Goal: Navigation & Orientation: Understand site structure

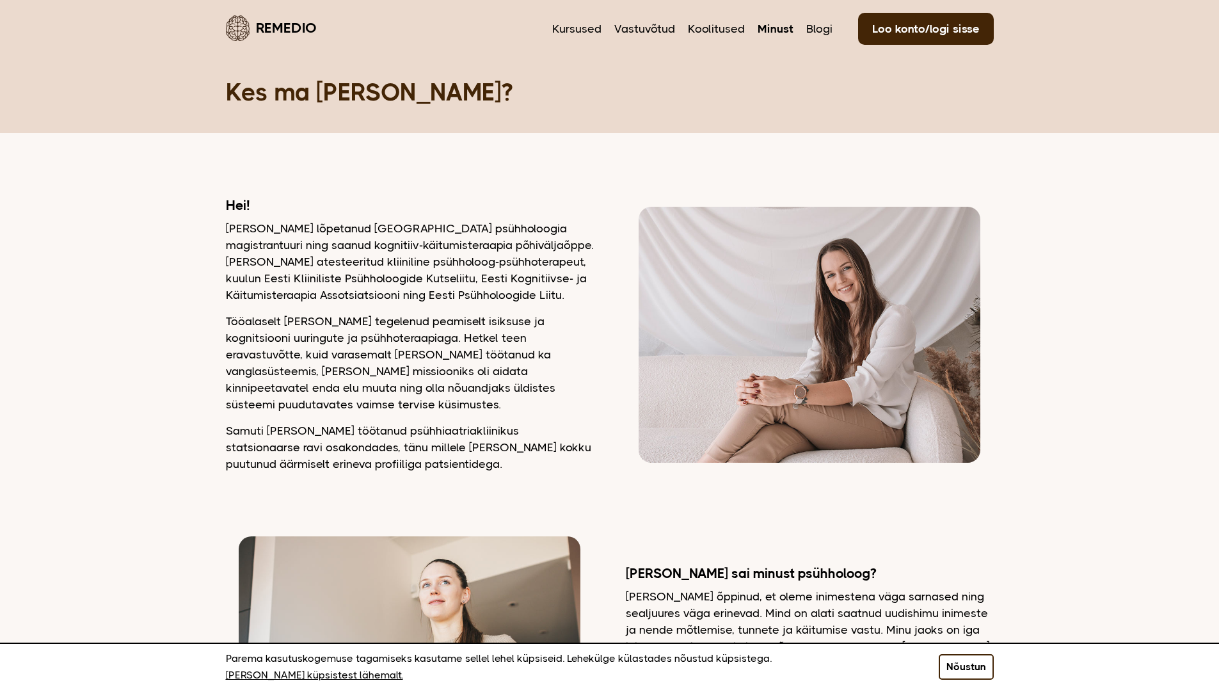
click at [963, 680] on button "Nõustun" at bounding box center [966, 667] width 55 height 26
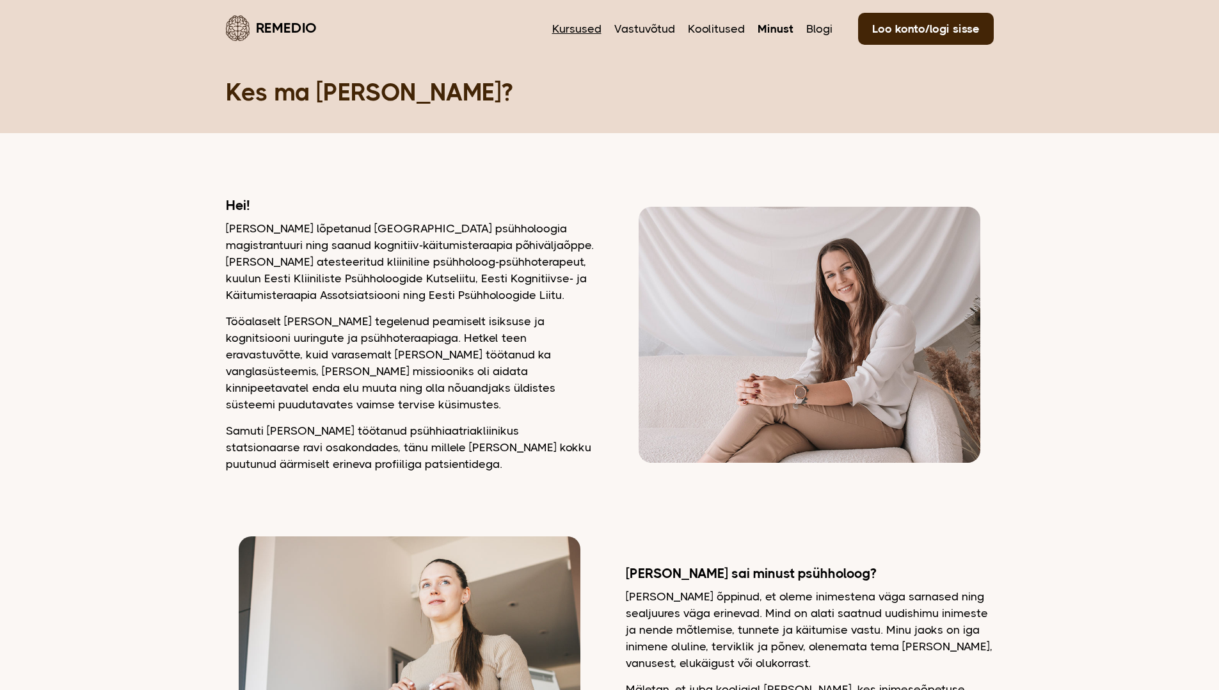
click at [581, 27] on link "Kursused" at bounding box center [576, 28] width 49 height 17
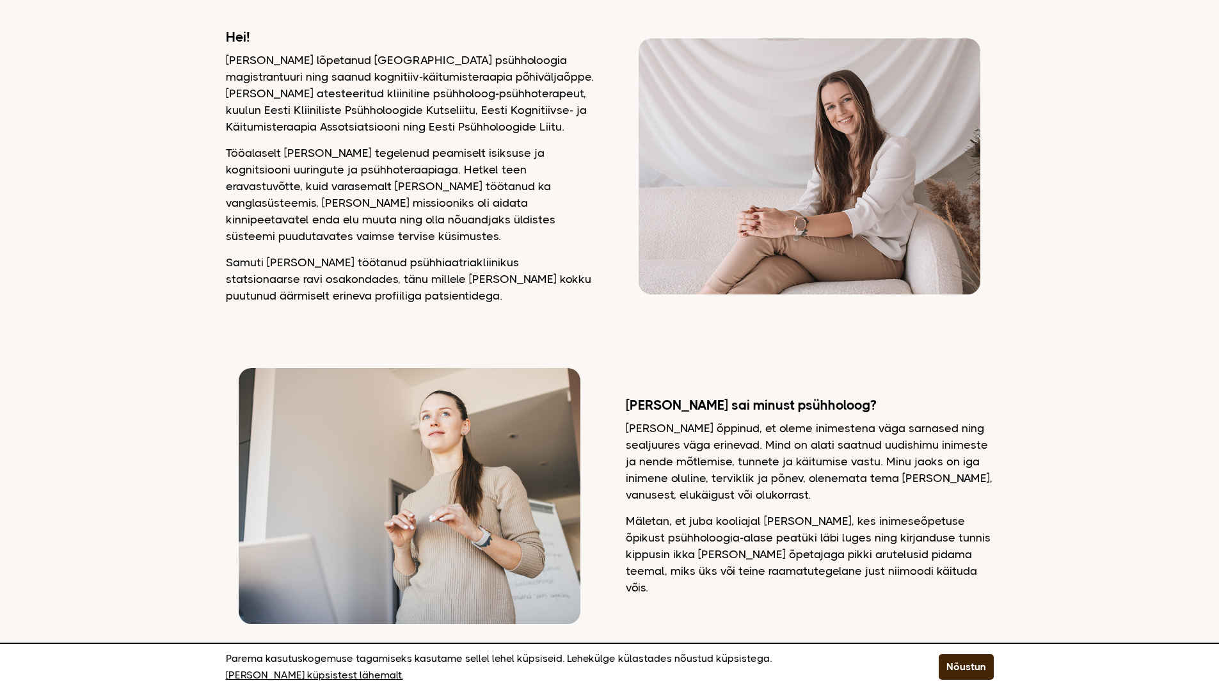
scroll to position [160, 0]
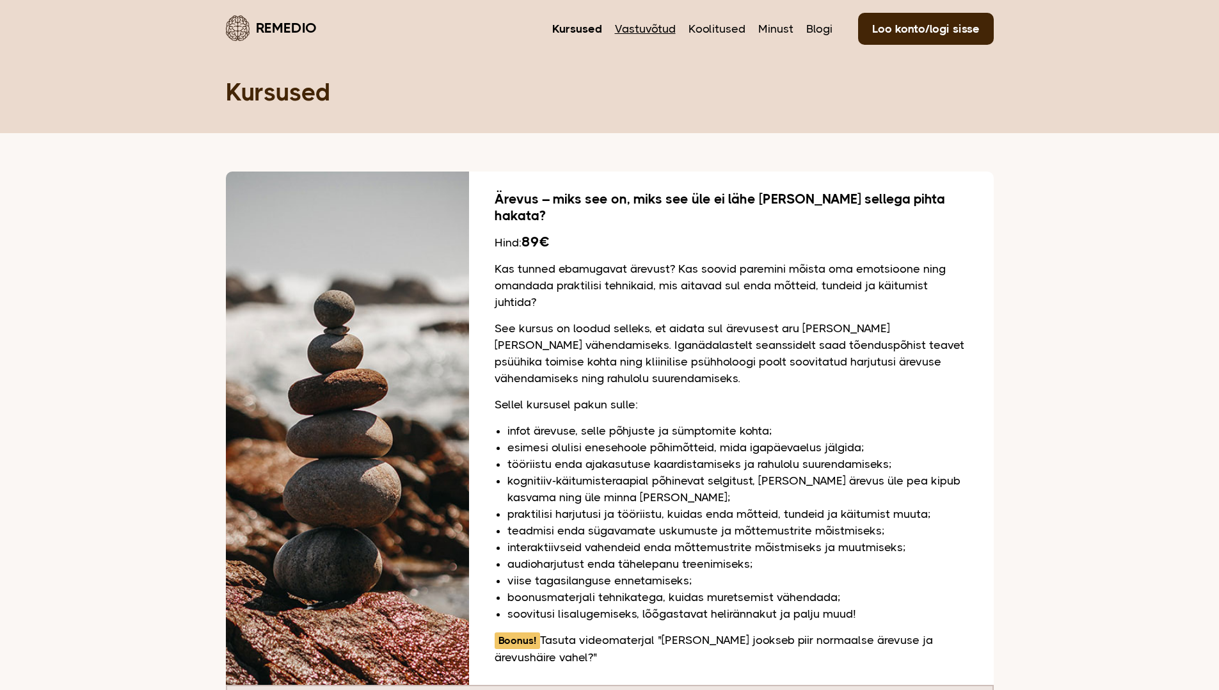
click at [642, 28] on link "Vastuvõtud" at bounding box center [645, 28] width 61 height 17
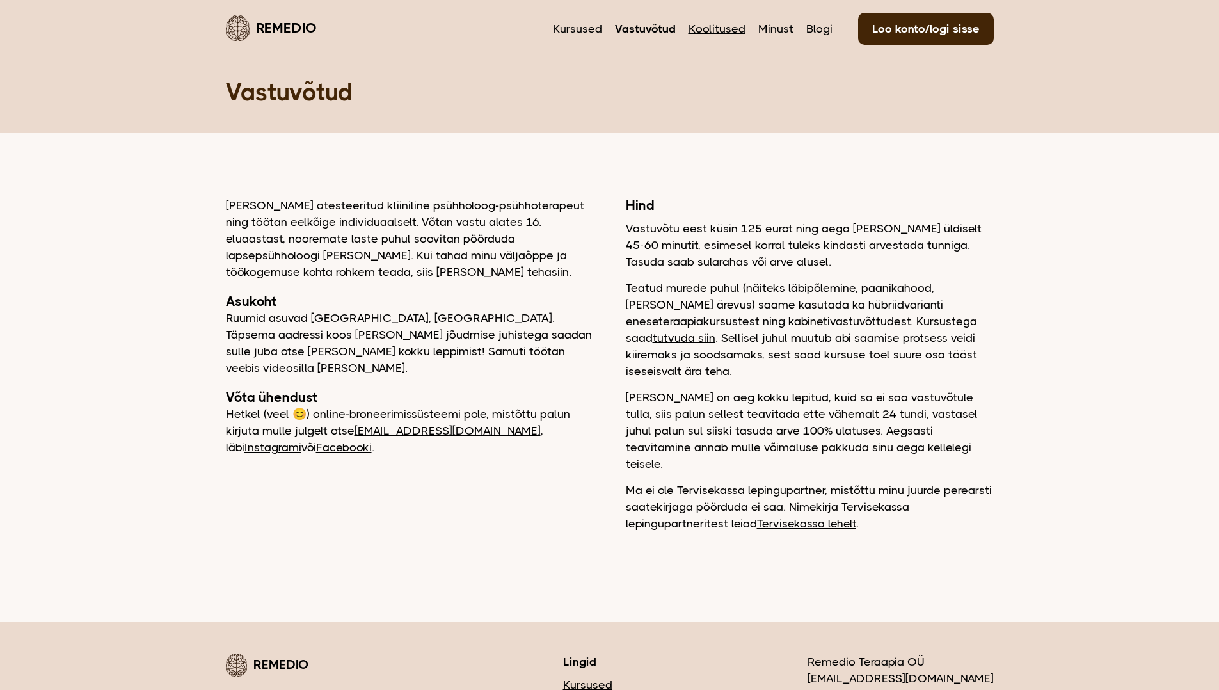
click at [716, 26] on link "Koolitused" at bounding box center [717, 28] width 57 height 17
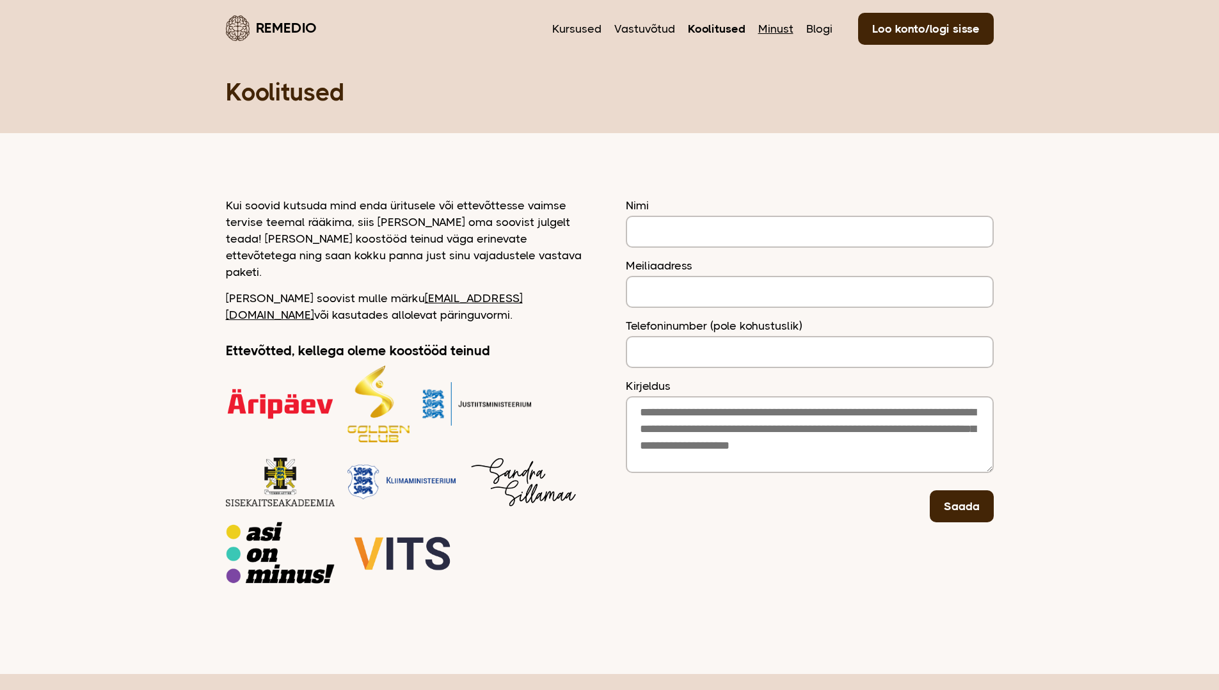
click at [784, 28] on link "Minust" at bounding box center [776, 28] width 35 height 17
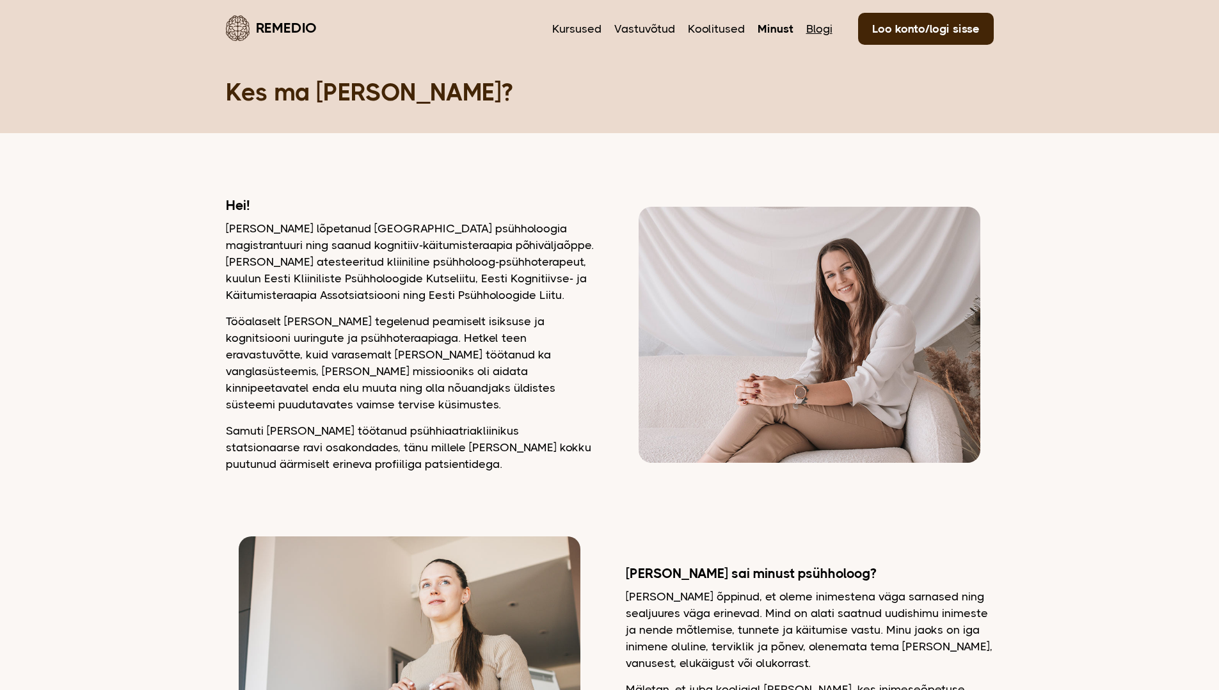
click at [823, 34] on link "Blogi" at bounding box center [820, 28] width 26 height 17
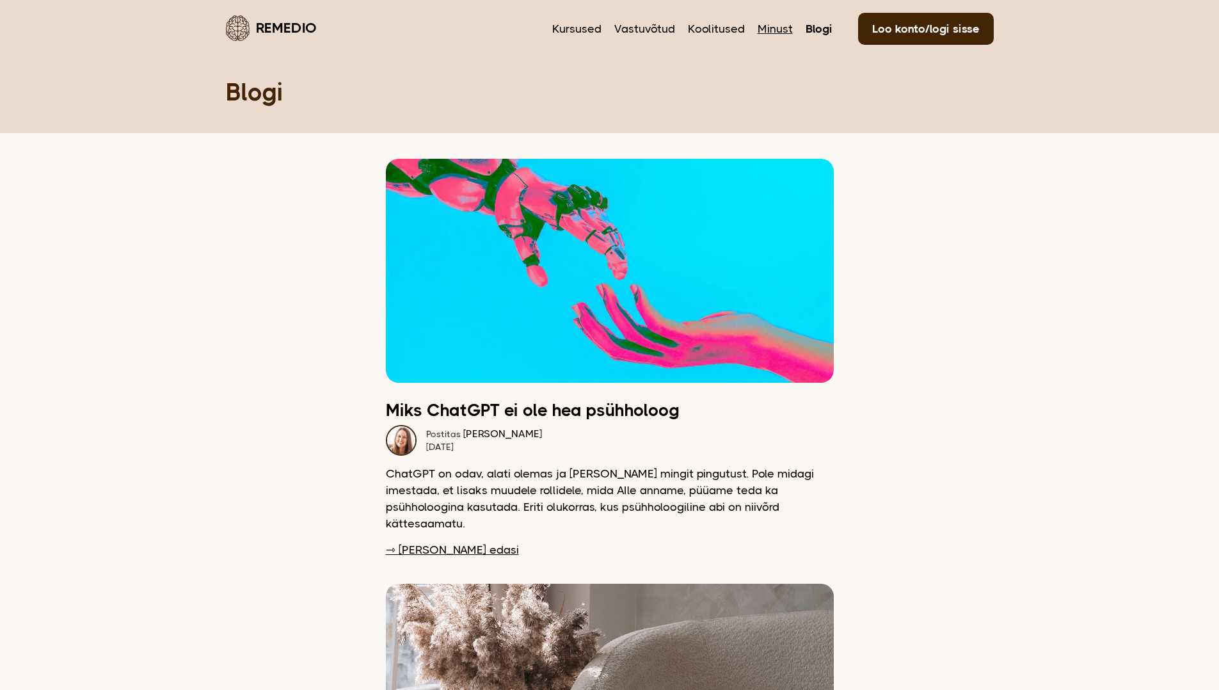
click at [775, 31] on link "Minust" at bounding box center [775, 28] width 35 height 17
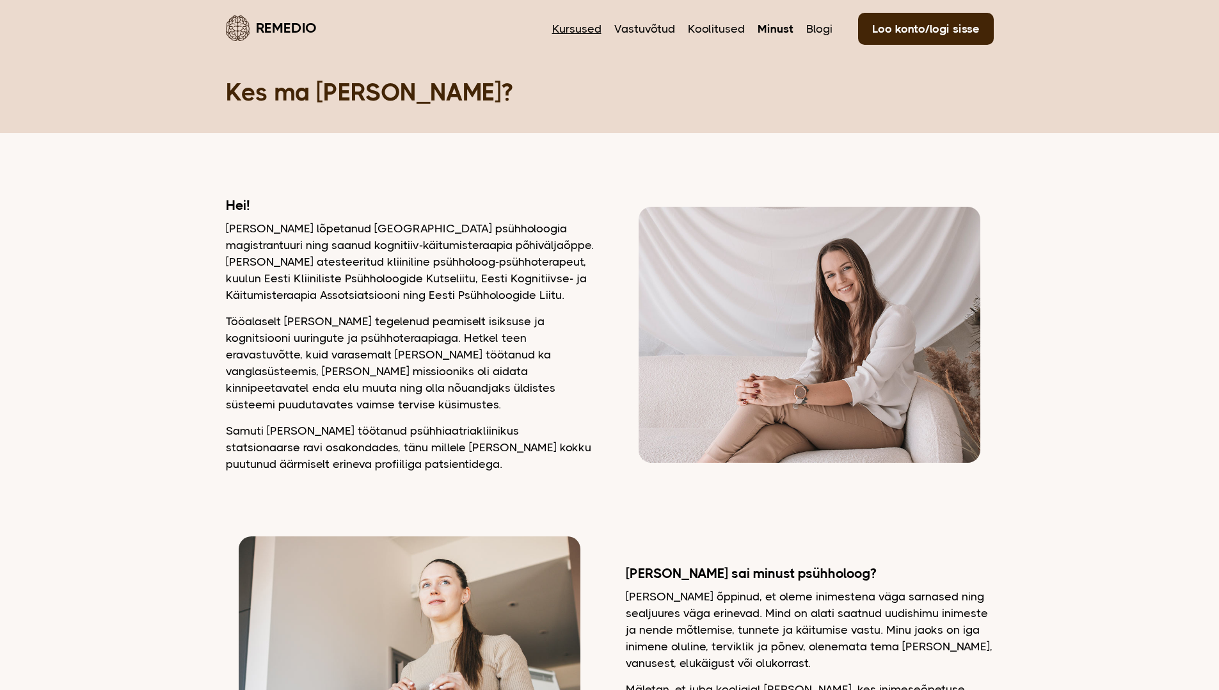
click at [595, 29] on link "Kursused" at bounding box center [576, 28] width 49 height 17
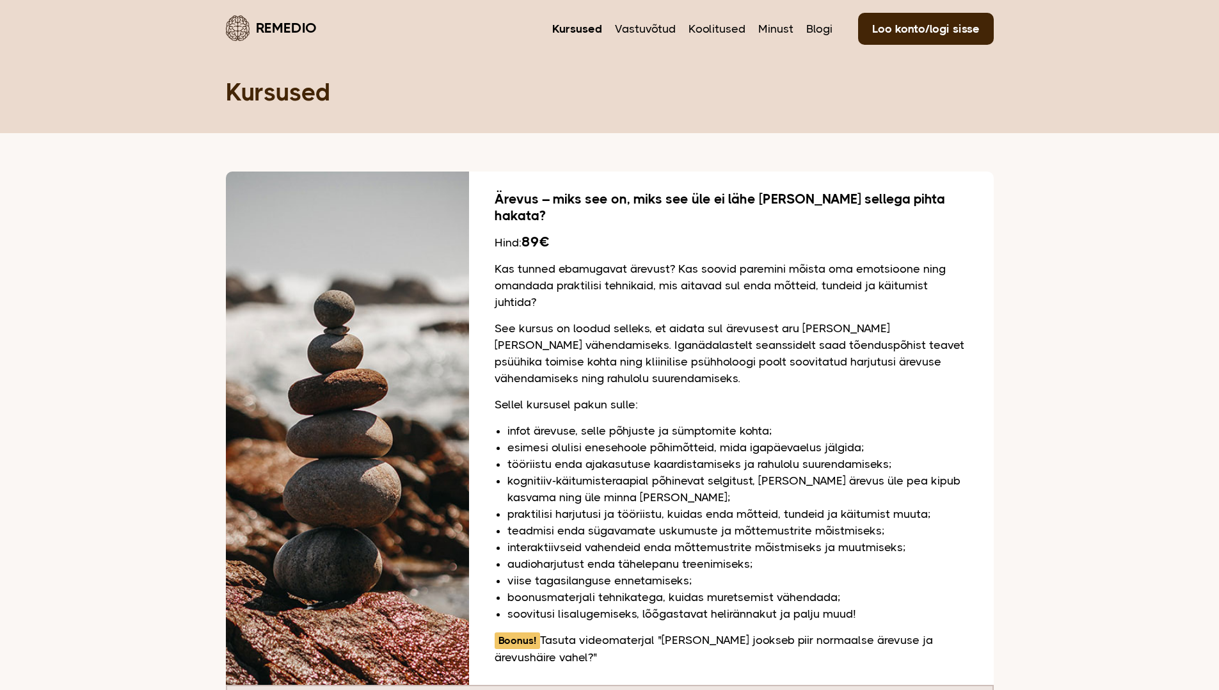
click at [273, 29] on link "Remedio" at bounding box center [271, 28] width 91 height 30
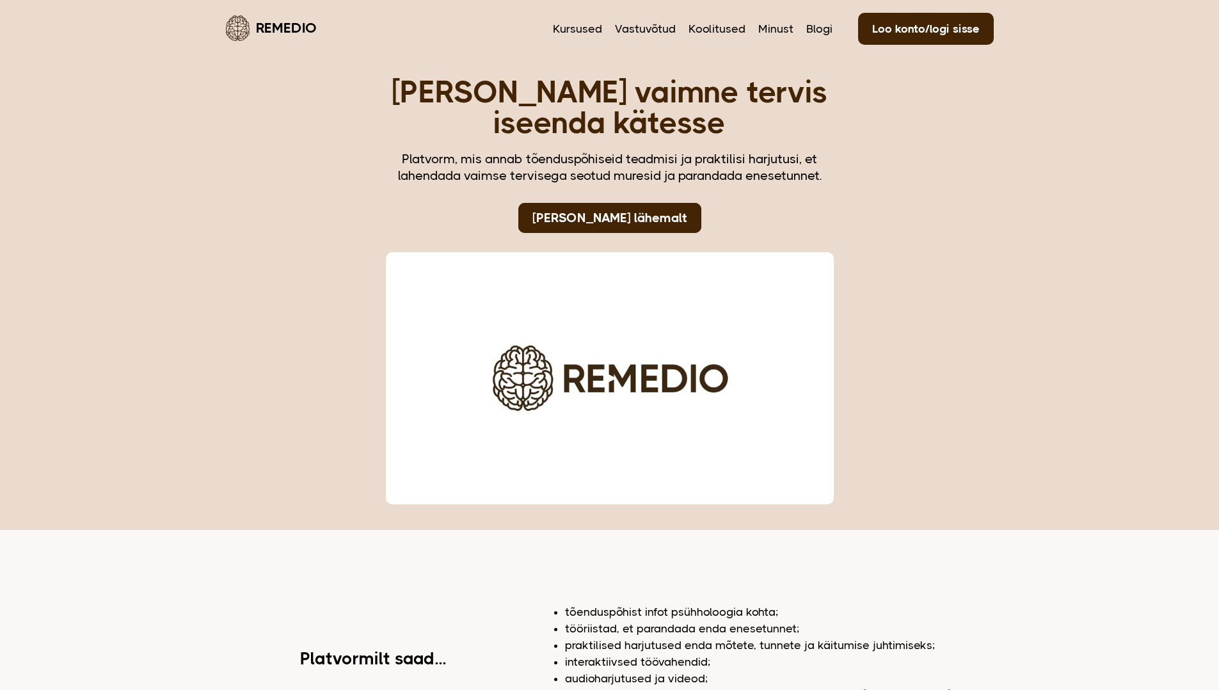
click at [616, 380] on button "Play video" at bounding box center [610, 379] width 42 height 26
click at [277, 25] on link "Remedio" at bounding box center [271, 28] width 91 height 30
